Goal: Information Seeking & Learning: Learn about a topic

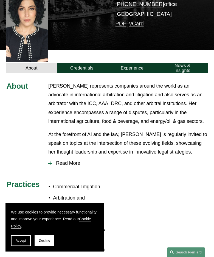
scroll to position [144, 0]
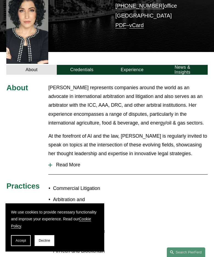
click at [71, 162] on span "Read More" at bounding box center [129, 165] width 155 height 6
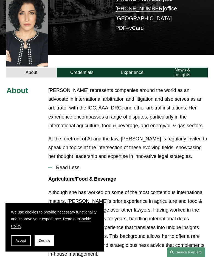
scroll to position [111, 0]
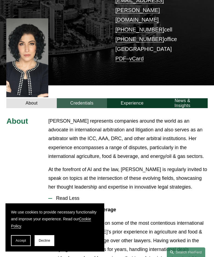
click at [86, 98] on link "Credentials" at bounding box center [82, 103] width 50 height 10
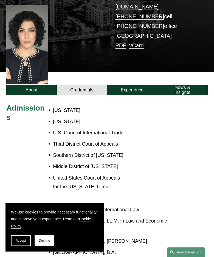
scroll to position [110, 0]
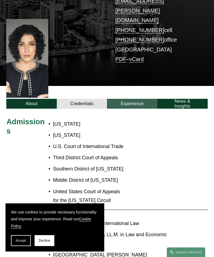
click at [128, 99] on link "Experience" at bounding box center [132, 104] width 50 height 10
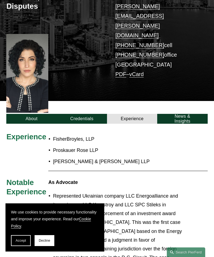
scroll to position [93, 0]
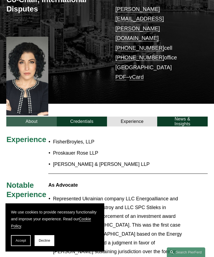
click at [38, 117] on link "About" at bounding box center [31, 122] width 50 height 10
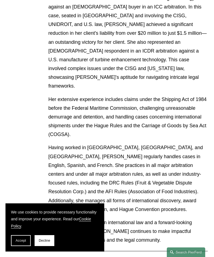
scroll to position [618, 0]
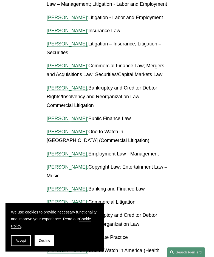
scroll to position [621, 0]
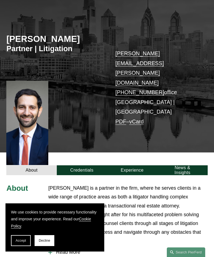
scroll to position [35, 0]
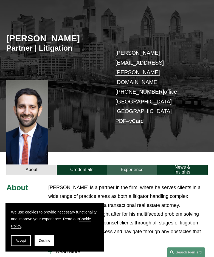
click at [136, 165] on link "Experience" at bounding box center [132, 170] width 50 height 10
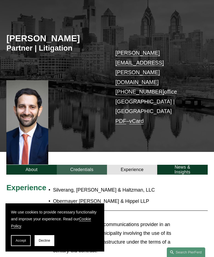
click at [85, 165] on link "Credentials" at bounding box center [82, 170] width 50 height 10
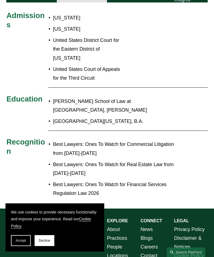
scroll to position [207, 0]
